Goal: Obtain resource: Obtain resource

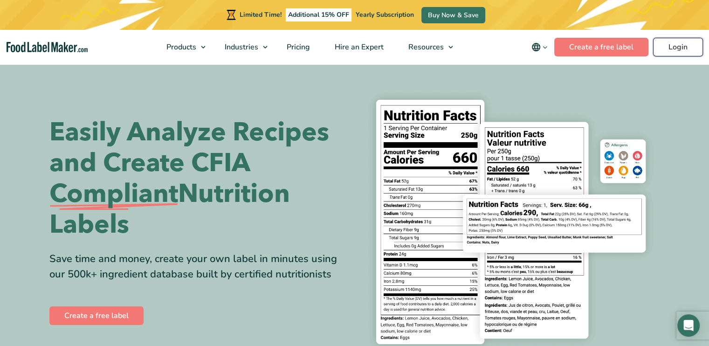
click at [685, 47] on link "Login" at bounding box center [678, 47] width 50 height 19
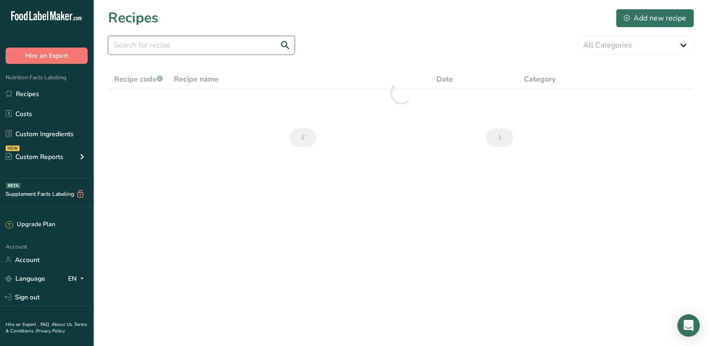
click at [167, 41] on input "text" at bounding box center [201, 45] width 186 height 19
type input "peaches"
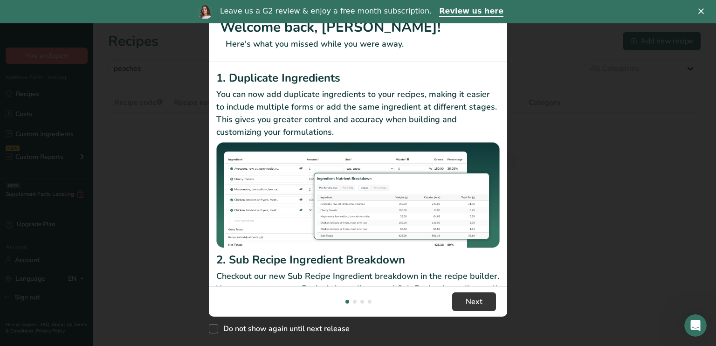
click at [701, 13] on icon "Close" at bounding box center [701, 11] width 6 height 6
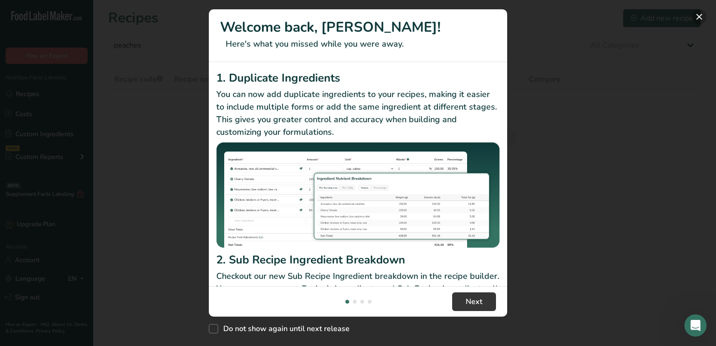
click at [700, 14] on button "New Features" at bounding box center [699, 16] width 15 height 15
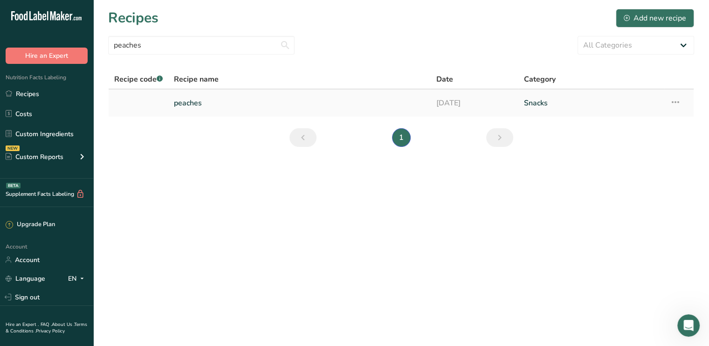
click at [193, 101] on link "peaches" at bounding box center [299, 103] width 251 height 20
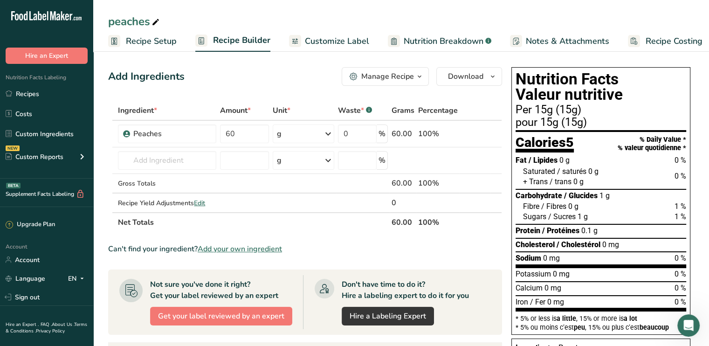
click at [345, 34] on link "Customize Label" at bounding box center [329, 41] width 80 height 21
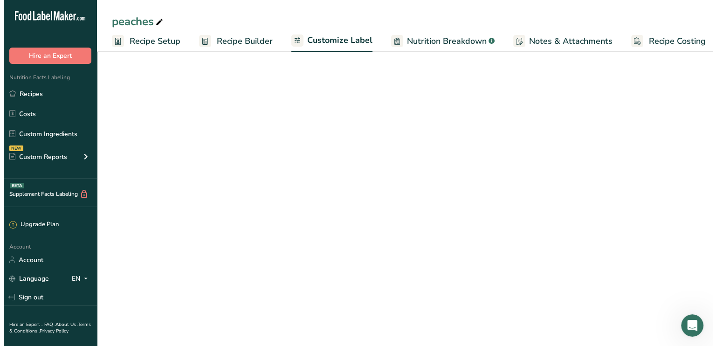
scroll to position [0, 8]
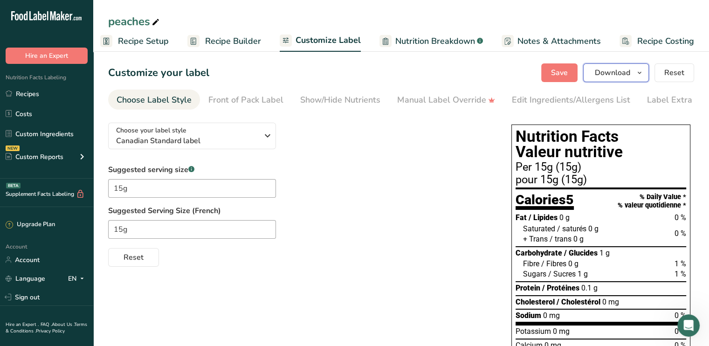
click at [613, 75] on span "Download" at bounding box center [612, 72] width 35 height 11
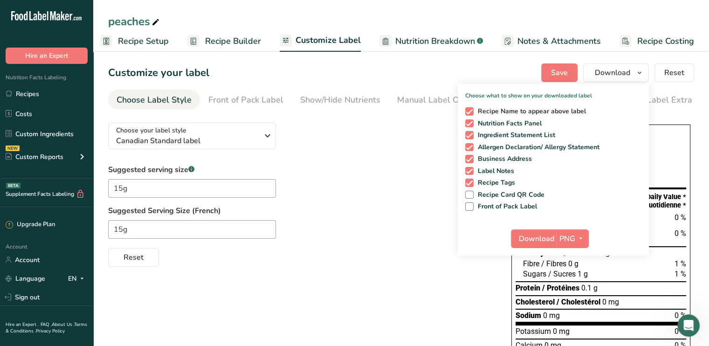
click at [480, 115] on span "Recipe Name to appear above label" at bounding box center [529, 111] width 113 height 8
click at [471, 114] on input "Recipe Name to appear above label" at bounding box center [468, 111] width 6 height 6
checkbox input "false"
click at [479, 136] on span "Ingredient Statement List" at bounding box center [514, 135] width 82 height 8
click at [471, 136] on input "Ingredient Statement List" at bounding box center [468, 135] width 6 height 6
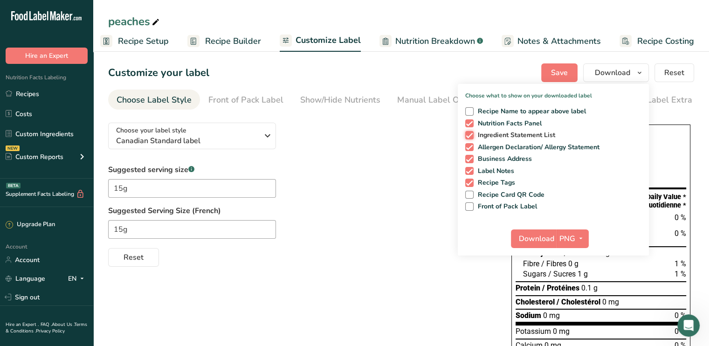
checkbox input "false"
click at [479, 149] on span "Allergen Declaration/ Allergy Statement" at bounding box center [536, 147] width 126 height 8
click at [471, 149] on input "Allergen Declaration/ Allergy Statement" at bounding box center [468, 147] width 6 height 6
checkbox input "false"
click at [473, 164] on div "Recipe Name to appear above label Nutrition Facts Panel Ingredient Statement Li…" at bounding box center [553, 156] width 191 height 107
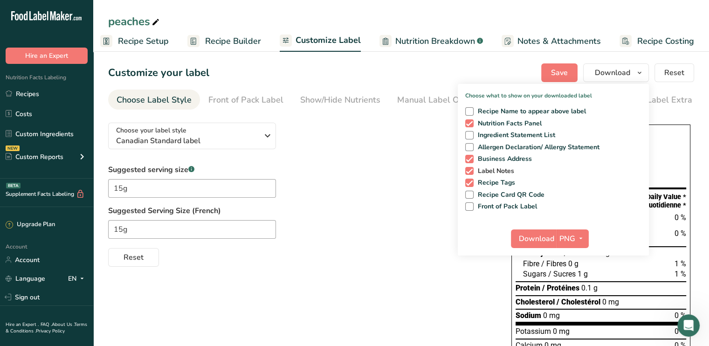
click at [472, 169] on span at bounding box center [469, 171] width 8 height 8
click at [471, 169] on input "Label Notes" at bounding box center [468, 171] width 6 height 6
checkbox input "false"
click at [472, 158] on span at bounding box center [469, 159] width 8 height 8
click at [471, 158] on input "Business Address" at bounding box center [468, 159] width 6 height 6
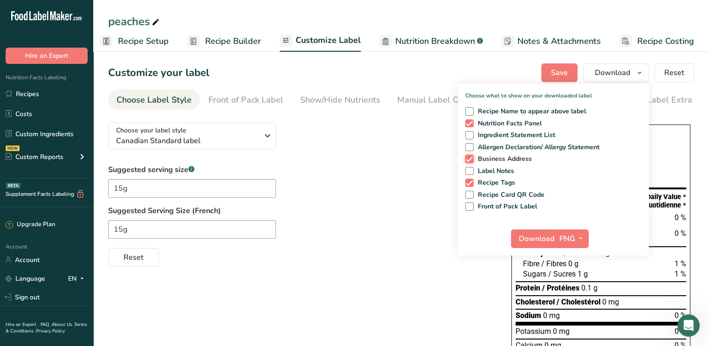
checkbox input "false"
click at [469, 186] on div "Recipe Name to appear above label Nutrition Facts Panel Ingredient Statement Li…" at bounding box center [553, 156] width 191 height 107
click at [469, 183] on span at bounding box center [469, 182] width 8 height 8
click at [469, 183] on input "Recipe Tags" at bounding box center [468, 182] width 6 height 6
checkbox input "false"
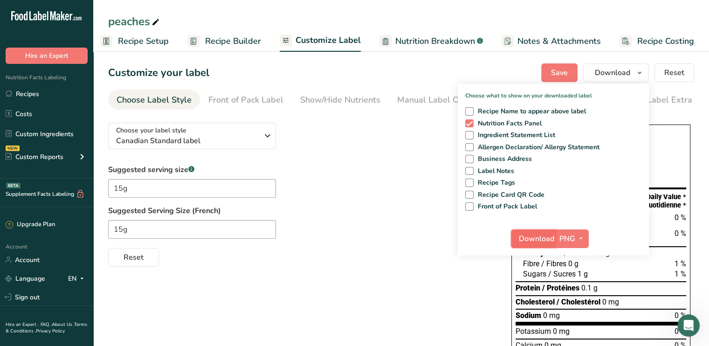
click at [541, 238] on span "Download" at bounding box center [536, 238] width 35 height 11
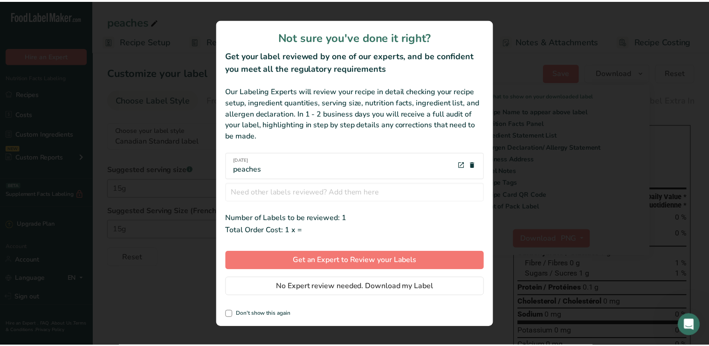
scroll to position [0, 1]
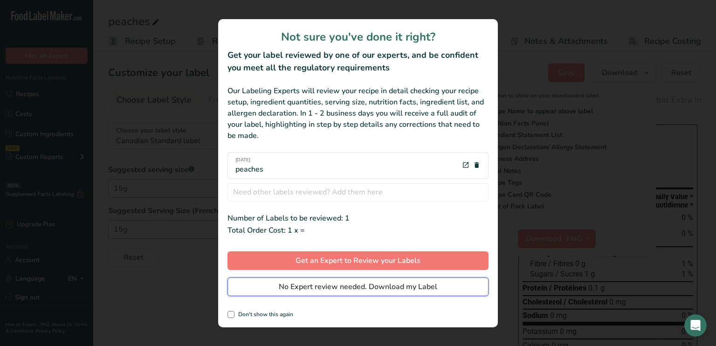
click at [309, 289] on span "No Expert review needed. Download my Label" at bounding box center [358, 286] width 158 height 11
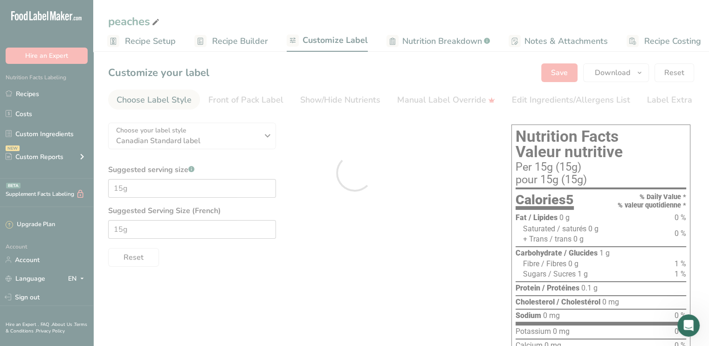
scroll to position [0, 0]
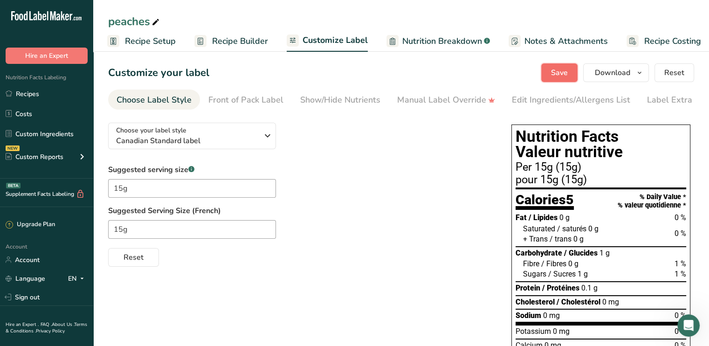
click at [557, 73] on span "Save" at bounding box center [559, 72] width 17 height 11
